Goal: Information Seeking & Learning: Learn about a topic

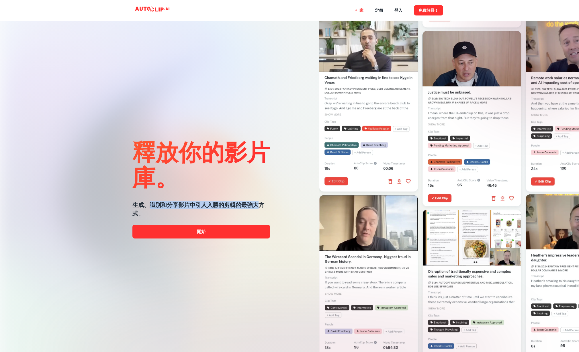
drag, startPoint x: 151, startPoint y: 205, endPoint x: 262, endPoint y: 208, distance: 111.5
click at [262, 208] on h5 "生成、識別和分享影片中引人入勝的剪輯的最強大方式。" at bounding box center [201, 209] width 138 height 17
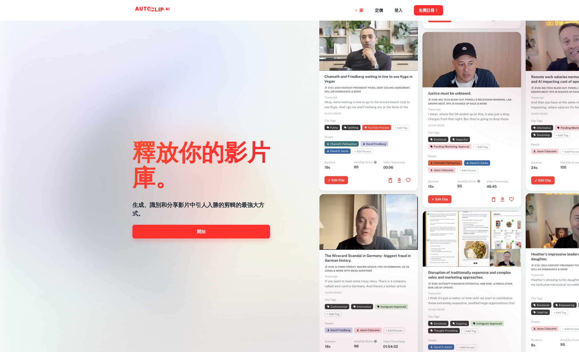
scroll to position [2, 0]
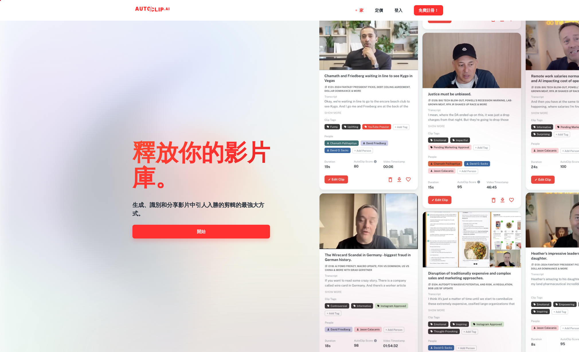
click at [233, 234] on link "開始" at bounding box center [201, 232] width 138 height 14
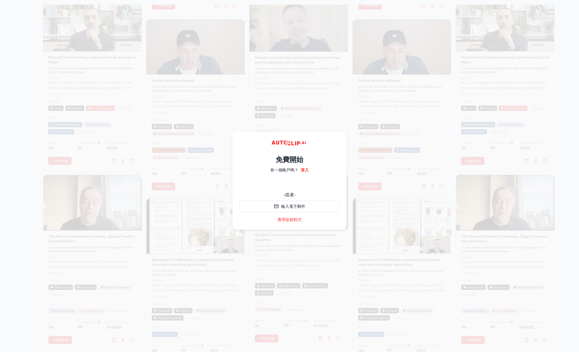
drag, startPoint x: 384, startPoint y: 168, endPoint x: 175, endPoint y: 47, distance: 241.7
click at [384, 168] on div at bounding box center [402, 106] width 99 height 175
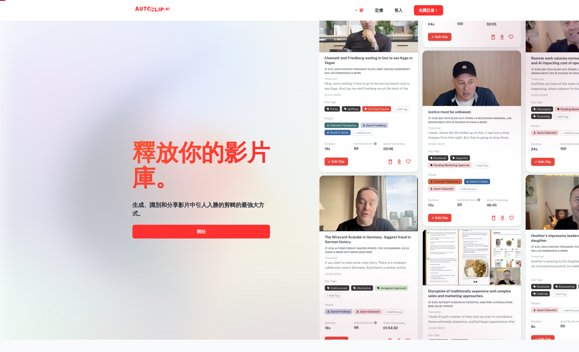
scroll to position [18, 0]
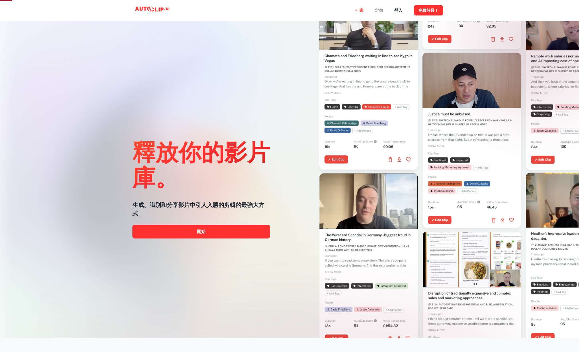
click at [377, 10] on div "定價" at bounding box center [379, 10] width 8 height 21
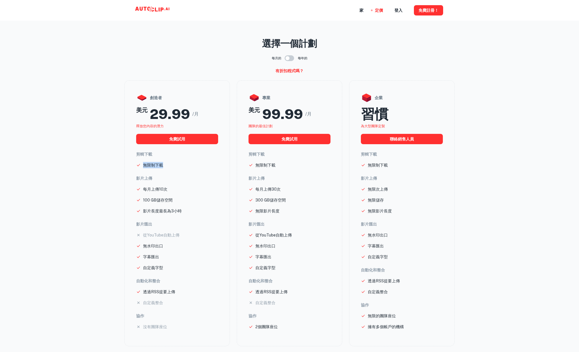
drag, startPoint x: 144, startPoint y: 164, endPoint x: 179, endPoint y: 164, distance: 35.3
click at [179, 164] on li "無限制下載" at bounding box center [177, 165] width 82 height 6
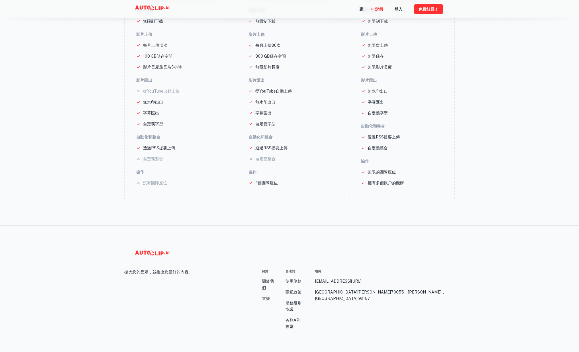
scroll to position [144, 0]
click at [267, 282] on link "關於我們" at bounding box center [268, 285] width 12 height 13
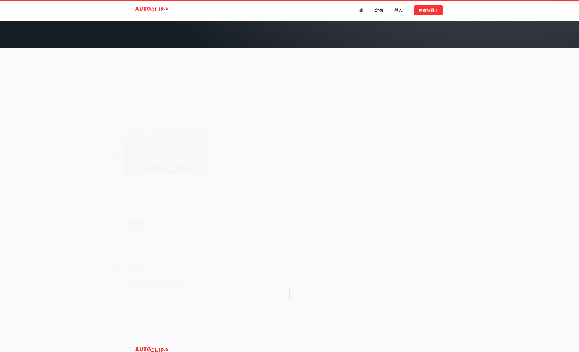
scroll to position [0, 0]
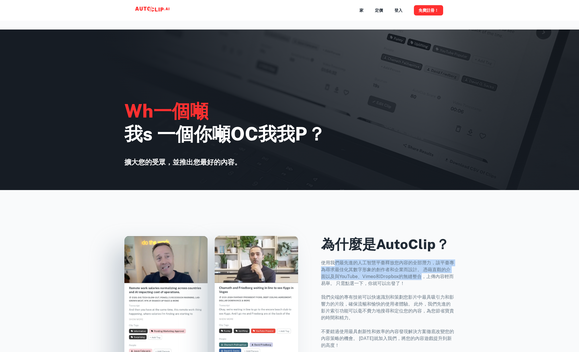
drag, startPoint x: 342, startPoint y: 263, endPoint x: 420, endPoint y: 275, distance: 79.2
click at [420, 275] on p "使用我們最先進的人工智慧平臺釋放您內容的全部潛力，該平臺專為尋求最佳化其數字形象的創作者和企業而設計。 憑藉直觀的介面以及與YouTube、Vimeo和Dro…" at bounding box center [388, 303] width 134 height 89
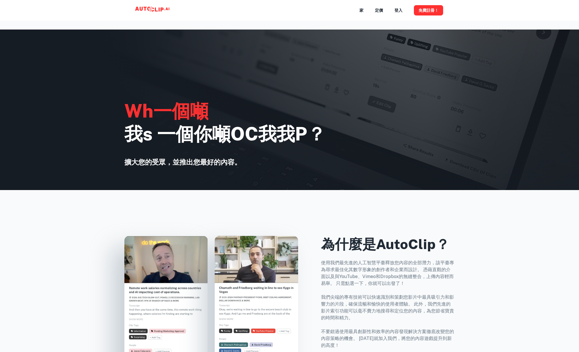
click at [343, 279] on p "使用我們最先進的人工智慧平臺釋放您內容的全部潛力，該平臺專為尋求最佳化其數字形象的創作者和企業而設計。 憑藉直觀的介面以及與YouTube、Vimeo和Dro…" at bounding box center [388, 303] width 134 height 89
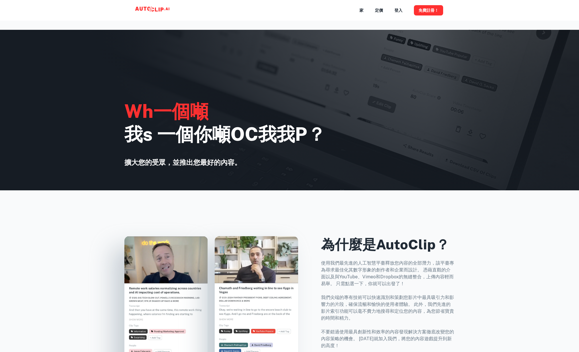
scroll to position [0, 0]
